Goal: Task Accomplishment & Management: Use online tool/utility

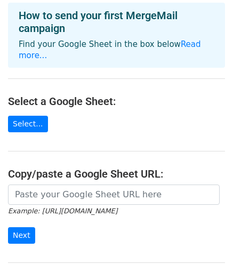
scroll to position [53, 0]
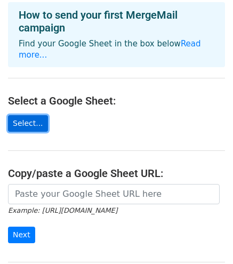
click at [26, 118] on link "Select..." at bounding box center [28, 123] width 40 height 17
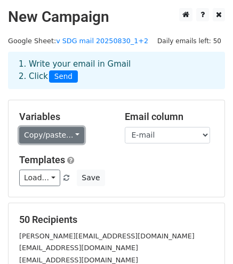
click at [31, 134] on link "Copy/paste..." at bounding box center [51, 135] width 65 height 17
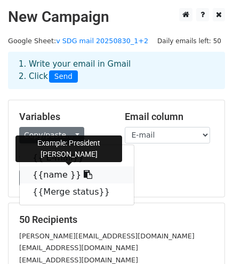
click at [50, 173] on link "{{name }}" at bounding box center [77, 175] width 114 height 17
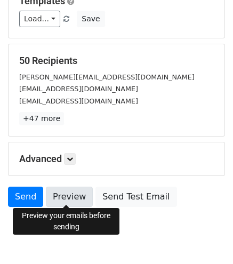
scroll to position [159, 0]
click at [65, 194] on link "Preview" at bounding box center [69, 197] width 47 height 20
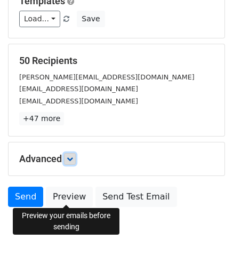
click at [73, 157] on icon at bounding box center [70, 159] width 6 height 6
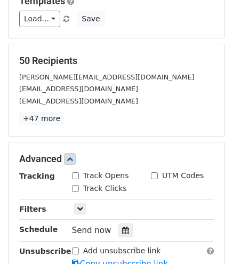
click at [77, 172] on input "Track Opens" at bounding box center [75, 175] width 7 height 7
checkbox input "true"
click at [77, 187] on input "Track Clicks" at bounding box center [75, 188] width 7 height 7
checkbox input "true"
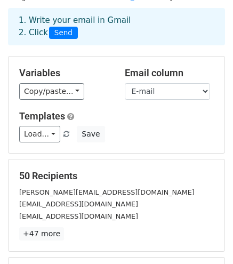
scroll to position [9, 0]
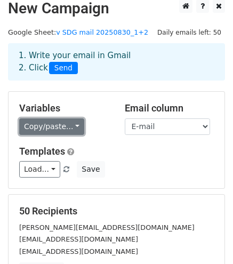
click at [79, 119] on link "Copy/paste..." at bounding box center [51, 126] width 65 height 17
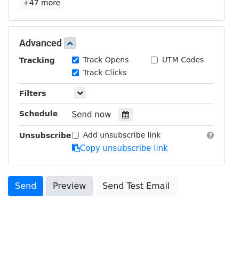
scroll to position [275, 0]
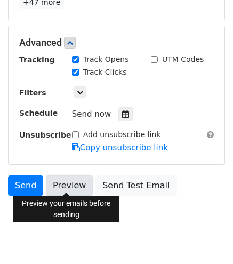
click at [79, 187] on link "Preview" at bounding box center [69, 186] width 47 height 20
